Goal: Find specific page/section: Find specific page/section

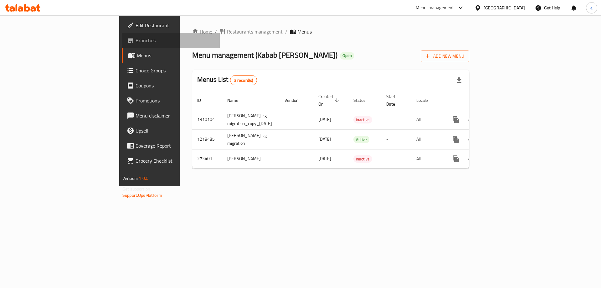
click at [136, 37] on span "Branches" at bounding box center [175, 41] width 79 height 8
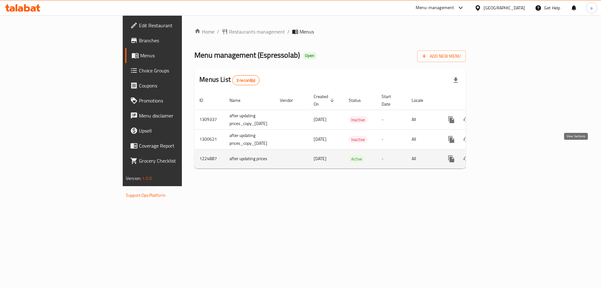
click at [504, 157] on link "enhanced table" at bounding box center [496, 158] width 15 height 15
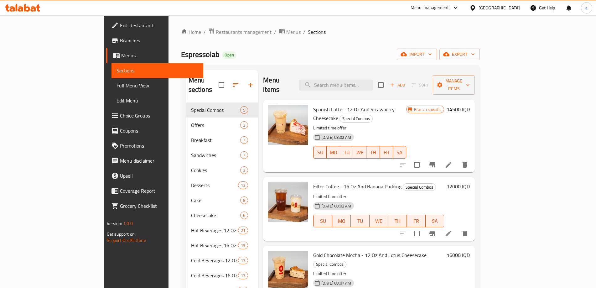
click at [106, 60] on link "Menus" at bounding box center [154, 55] width 97 height 15
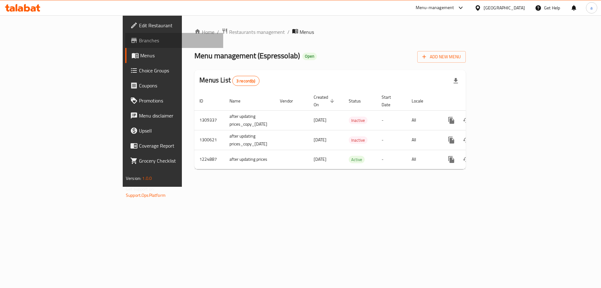
click at [139, 39] on span "Branches" at bounding box center [178, 41] width 79 height 8
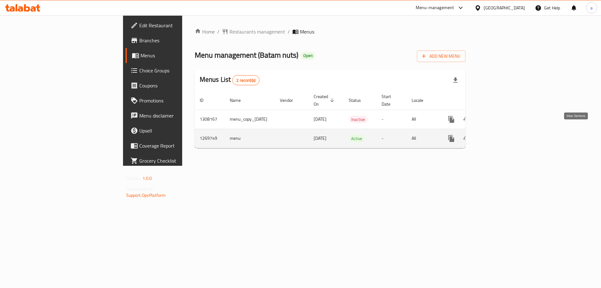
click at [500, 135] on icon "enhanced table" at bounding box center [497, 139] width 8 height 8
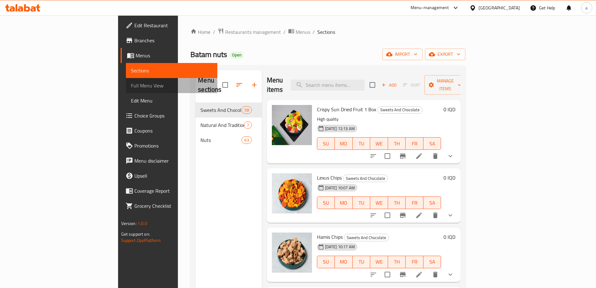
click at [131, 84] on span "Full Menu View" at bounding box center [172, 86] width 82 height 8
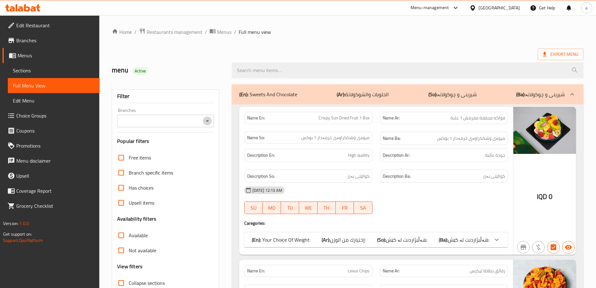
click at [208, 124] on icon "Open" at bounding box center [207, 121] width 8 height 8
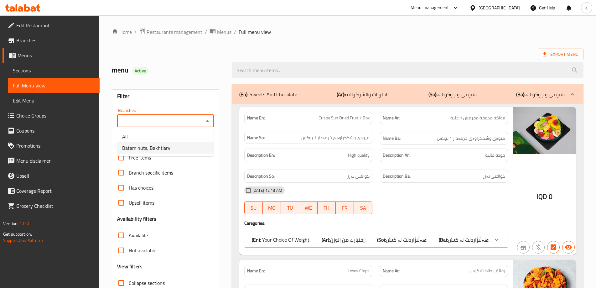
click at [190, 149] on li "Batam nuts, Bakhtiary" at bounding box center [165, 147] width 96 height 11
type input "Batam nuts, Bakhtiary"
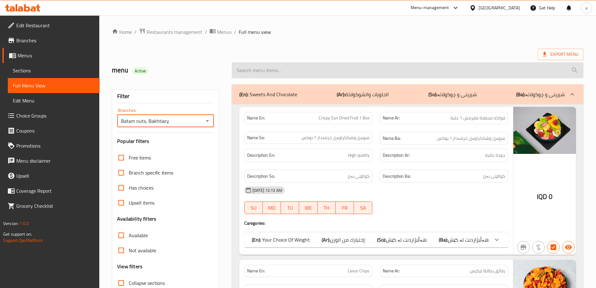
click at [298, 69] on input "search" at bounding box center [407, 70] width 351 height 16
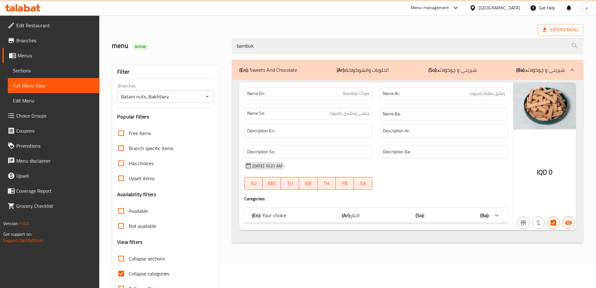
scroll to position [45, 0]
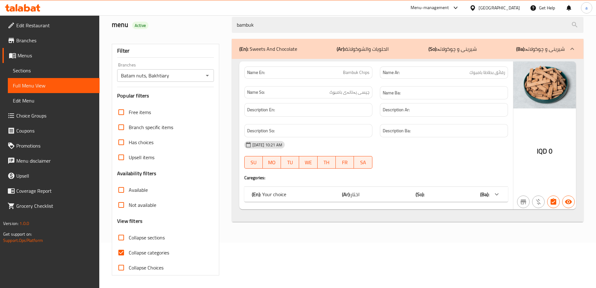
type input "bambuk"
click at [154, 258] on label "Collapse categories" at bounding box center [141, 252] width 55 height 15
click at [129, 258] on input "Collapse categories" at bounding box center [121, 252] width 15 height 15
checkbox input "false"
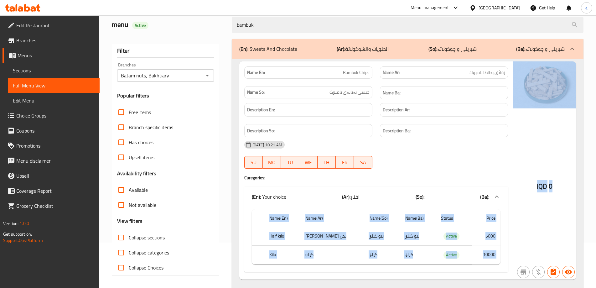
drag, startPoint x: 232, startPoint y: 228, endPoint x: 567, endPoint y: 203, distance: 335.2
click at [567, 203] on div "Name En: Bambuk Chips Name Ar: رقائق بطاطا بامبوك Name So: چپسی پەتاتەی بامبۆک …" at bounding box center [407, 175] width 351 height 233
click at [567, 205] on div "IQD 0" at bounding box center [544, 170] width 63 height 218
click at [557, 220] on div "IQD 0" at bounding box center [544, 170] width 63 height 218
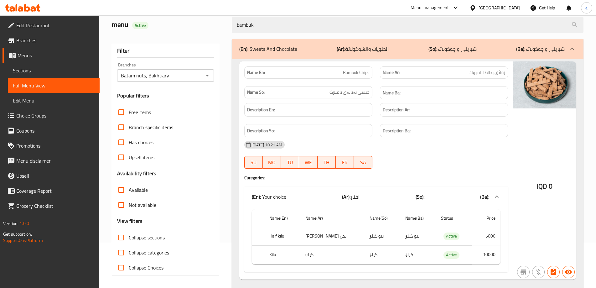
click at [364, 74] on span "Bambuk Chips" at bounding box center [356, 72] width 27 height 7
copy span "Chips"
drag, startPoint x: 267, startPoint y: 23, endPoint x: 187, endPoint y: 20, distance: 80.2
click at [189, 19] on div "menu Active bambuk" at bounding box center [347, 25] width 479 height 28
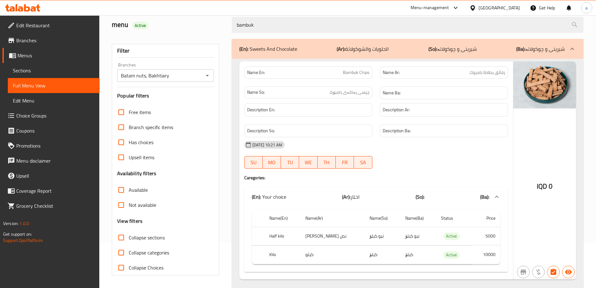
paste input "Chips"
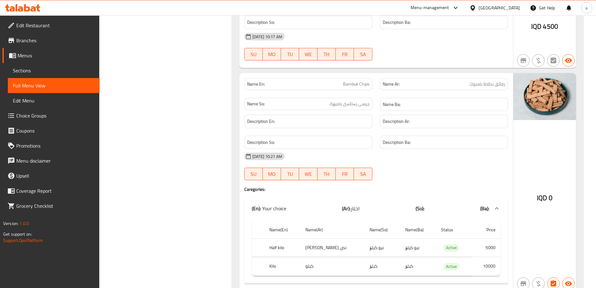
scroll to position [588, 0]
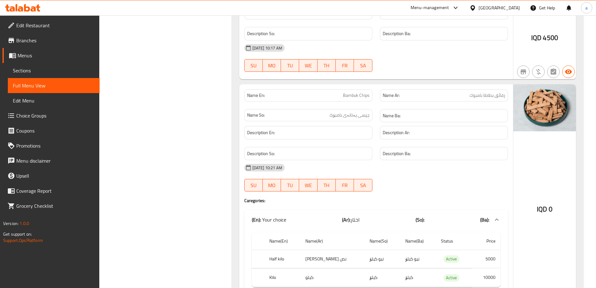
type input "Chips"
click at [32, 8] on icon at bounding box center [22, 8] width 35 height 8
